Goal: Information Seeking & Learning: Compare options

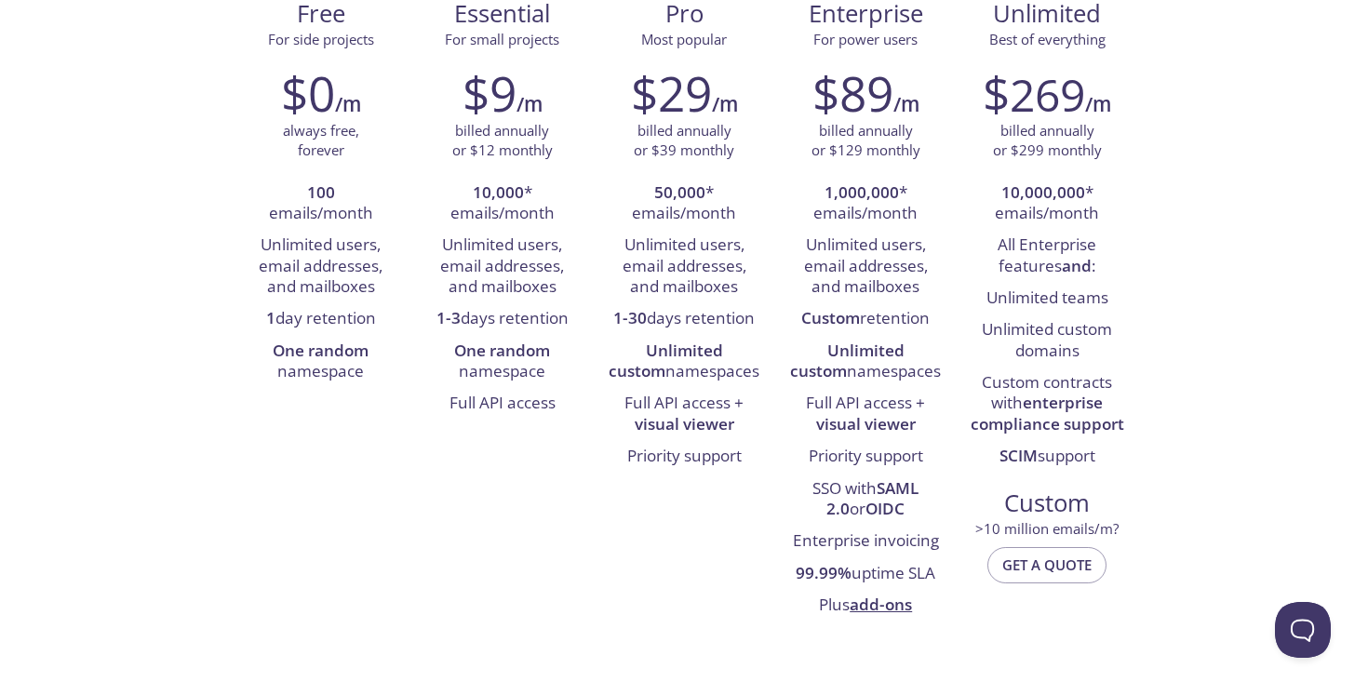
scroll to position [253, 0]
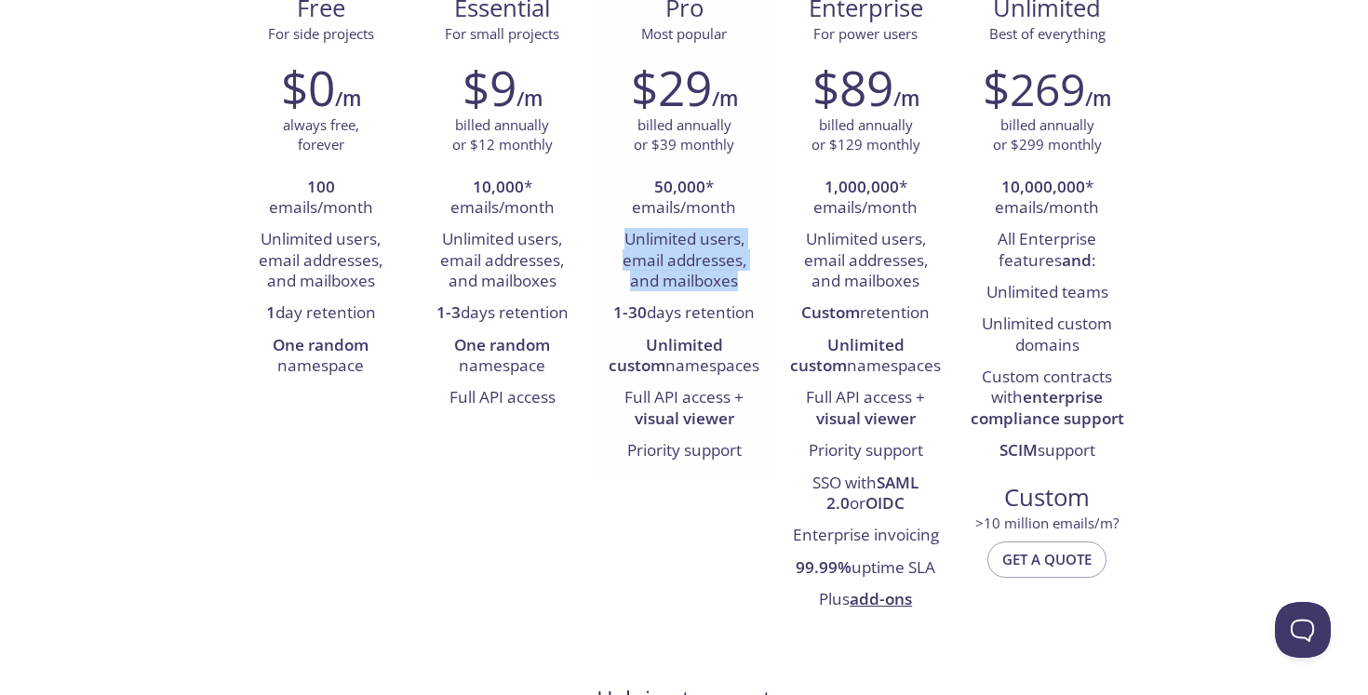
drag, startPoint x: 618, startPoint y: 238, endPoint x: 760, endPoint y: 271, distance: 146.1
click at [760, 271] on li "Unlimited users, email addresses, and mailboxes" at bounding box center [684, 261] width 154 height 74
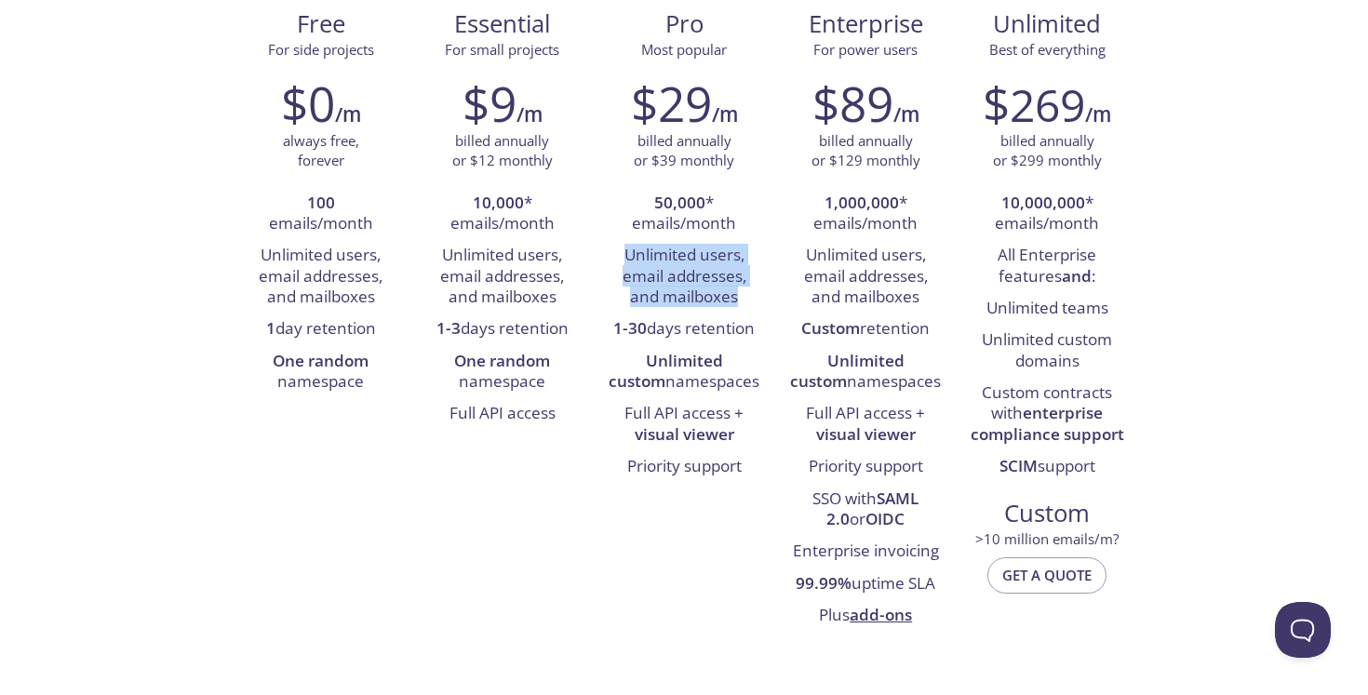
scroll to position [192, 0]
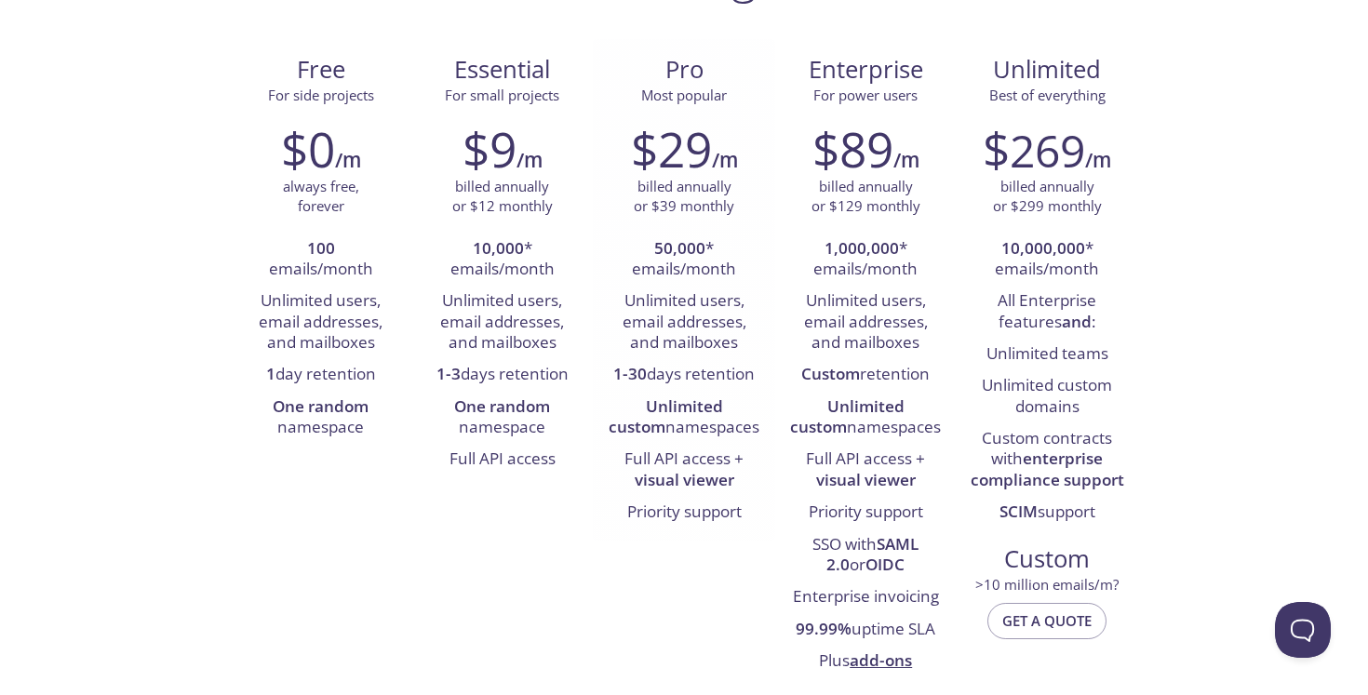
click at [681, 261] on li "50,000 * emails/month" at bounding box center [684, 260] width 154 height 53
click at [495, 245] on strong "10,000" at bounding box center [498, 247] width 51 height 21
drag, startPoint x: 451, startPoint y: 271, endPoint x: 561, endPoint y: 269, distance: 110.8
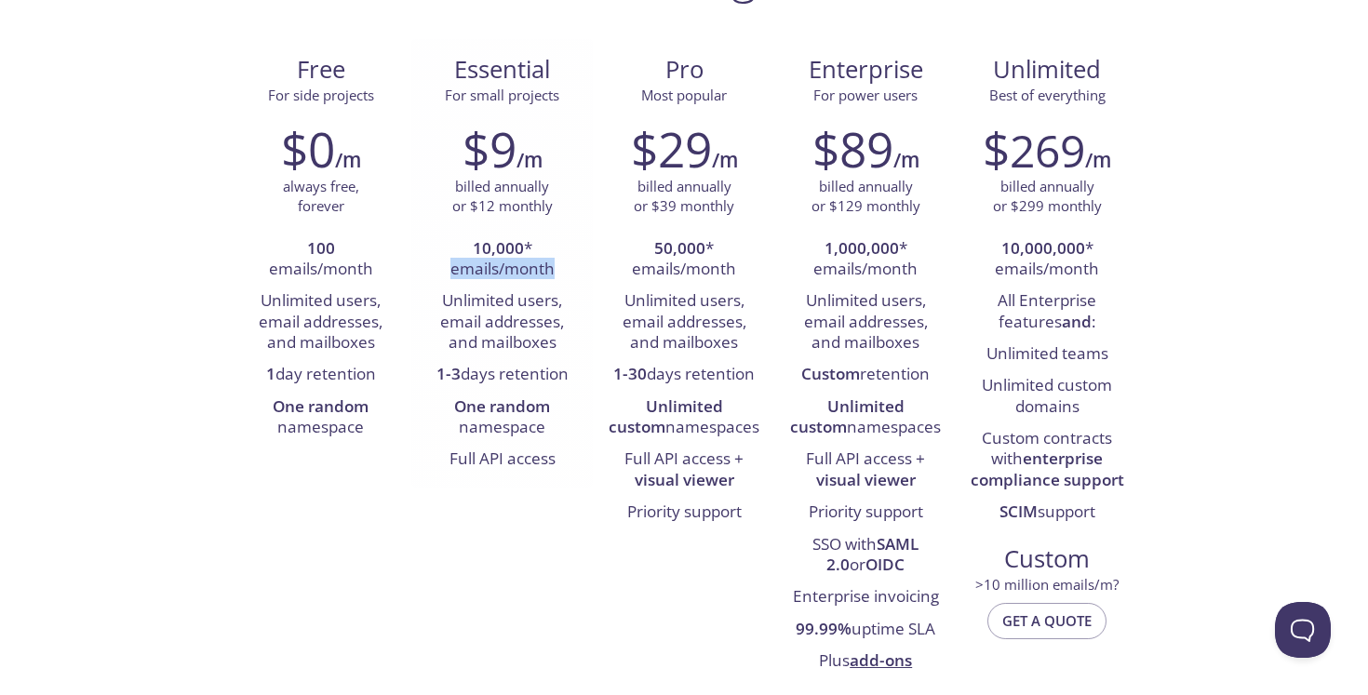
click at [560, 269] on li "10,000 * emails/month" at bounding box center [502, 260] width 154 height 53
click at [562, 269] on li "10,000 * emails/month" at bounding box center [502, 260] width 154 height 53
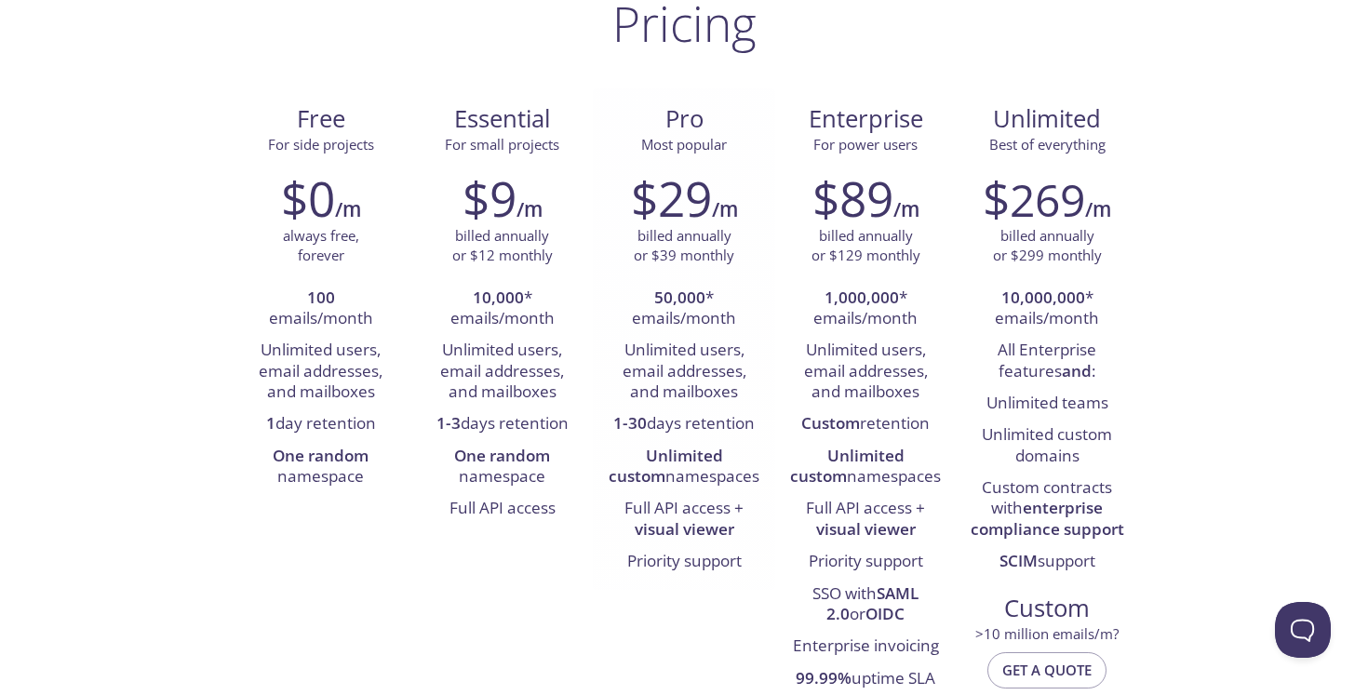
scroll to position [155, 0]
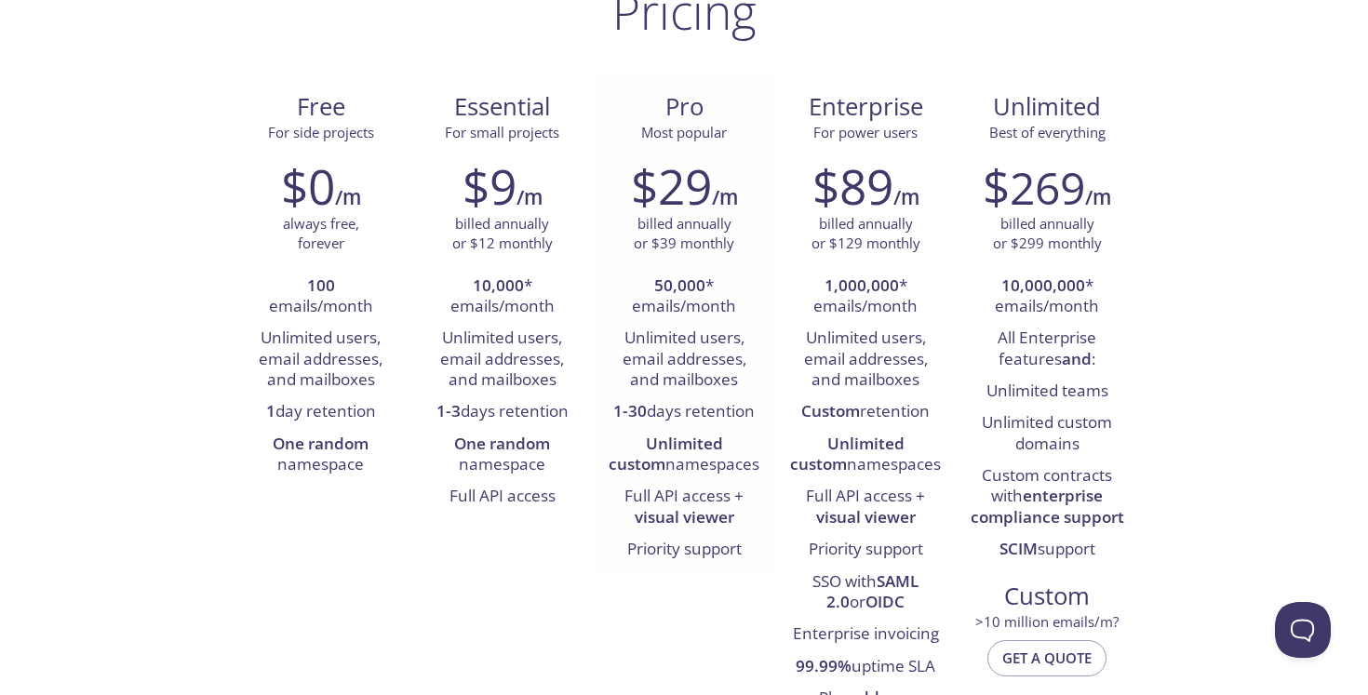
click at [650, 280] on li "50,000 * emails/month" at bounding box center [684, 297] width 154 height 53
drag, startPoint x: 648, startPoint y: 282, endPoint x: 765, endPoint y: 300, distance: 118.6
click at [765, 303] on div "$29 /m billed annually or $39 monthly 50,000 * emails/month Unlimited users, em…" at bounding box center [684, 362] width 182 height 432
copy li "50,000 * emails/month"
